Goal: Transaction & Acquisition: Book appointment/travel/reservation

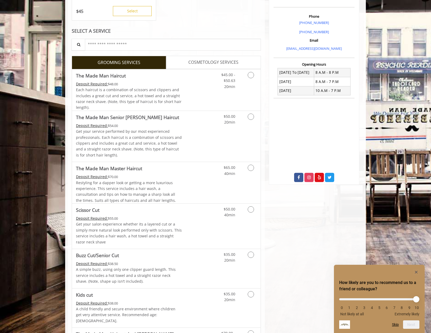
scroll to position [141, 0]
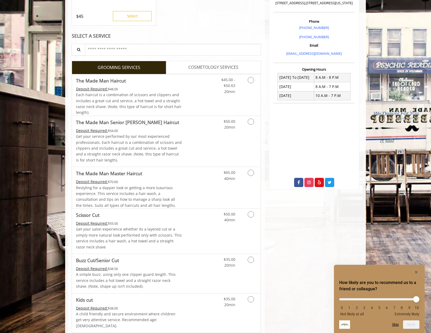
click at [417, 271] on icon "Hide survey" at bounding box center [416, 272] width 3 height 3
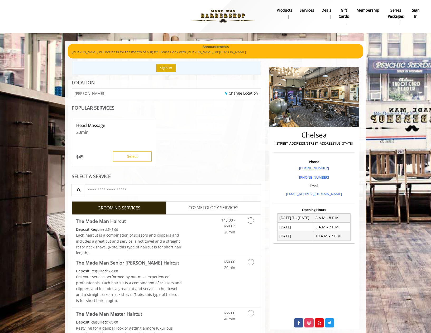
scroll to position [0, 0]
click at [163, 66] on button "Sign In" at bounding box center [166, 68] width 20 height 8
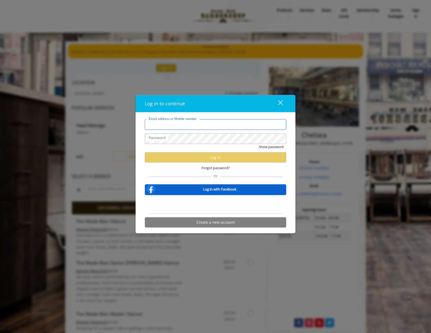
type input "**********"
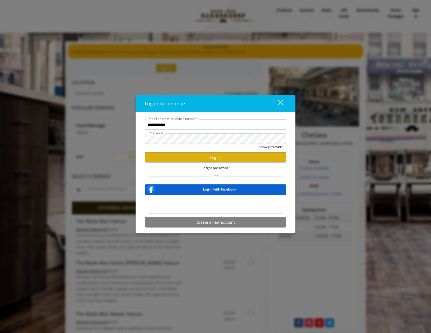
click at [288, 172] on div "**********" at bounding box center [215, 174] width 149 height 111
click at [215, 155] on button "Log in" at bounding box center [215, 157] width 141 height 10
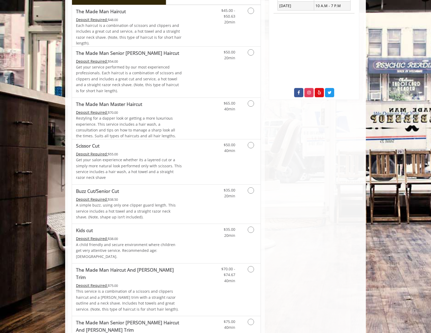
scroll to position [210, 0]
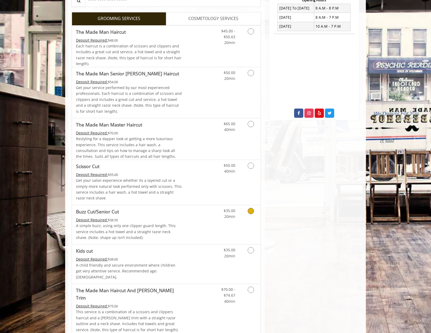
click at [251, 208] on icon "Grooming services" at bounding box center [251, 211] width 6 height 6
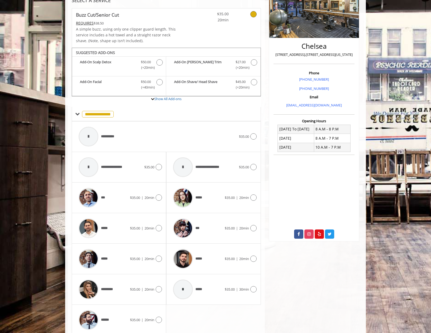
scroll to position [108, 0]
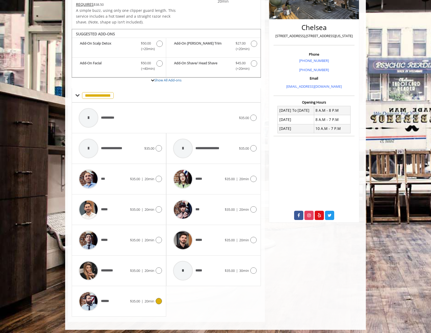
click at [159, 299] on icon at bounding box center [159, 301] width 6 height 6
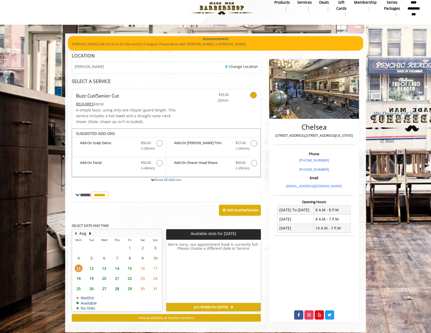
scroll to position [10, 0]
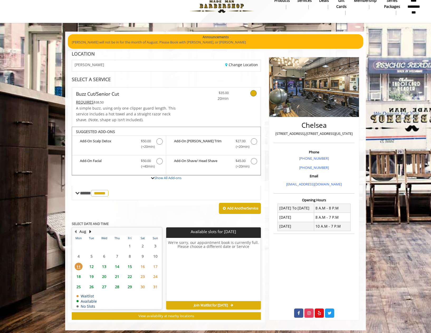
click at [117, 264] on span "14" at bounding box center [117, 267] width 8 height 8
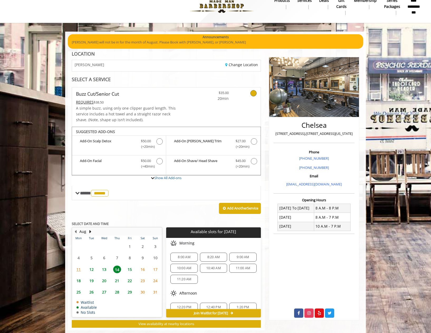
scroll to position [18, 0]
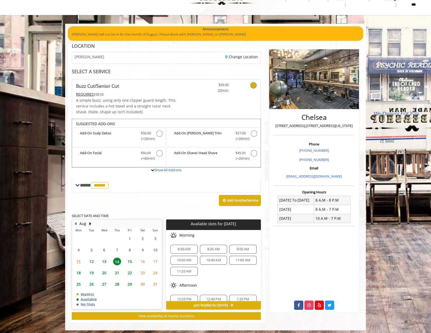
click at [103, 259] on span "13" at bounding box center [104, 262] width 8 height 8
click at [179, 258] on span "10:20 AM" at bounding box center [184, 260] width 15 height 4
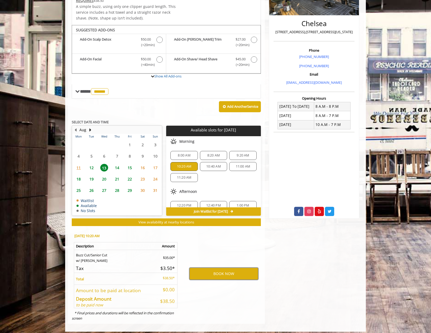
scroll to position [111, 0]
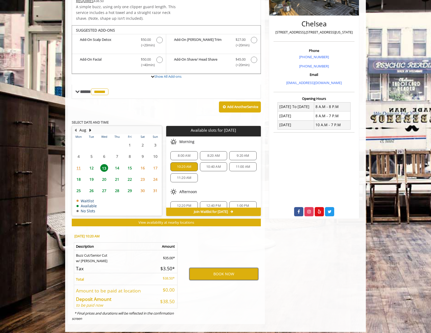
click at [217, 271] on button "BOOK NOW" at bounding box center [223, 274] width 69 height 12
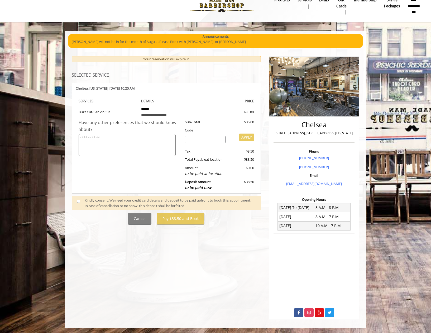
scroll to position [0, 0]
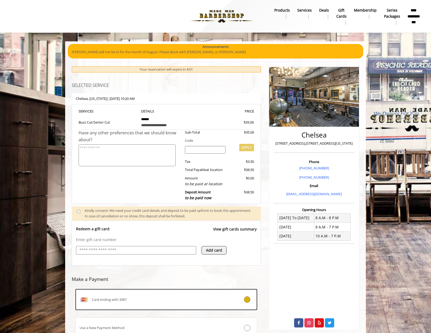
click at [97, 247] on input "text" at bounding box center [136, 250] width 114 height 6
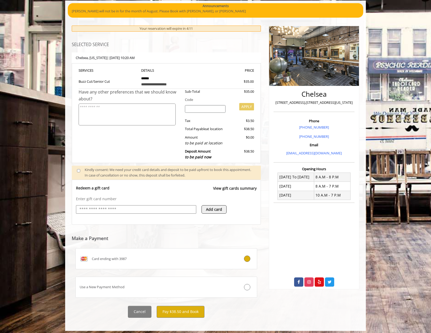
scroll to position [41, 0]
click at [186, 309] on button "Pay $38.50 and Book" at bounding box center [181, 312] width 48 height 12
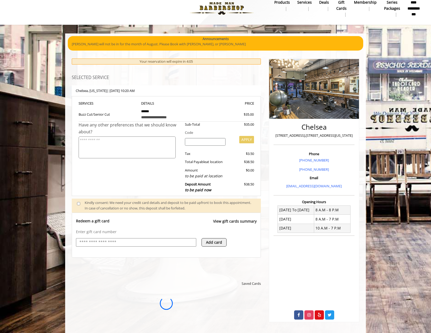
scroll to position [0, 0]
